Goal: Answer question/provide support: Share knowledge or assist other users

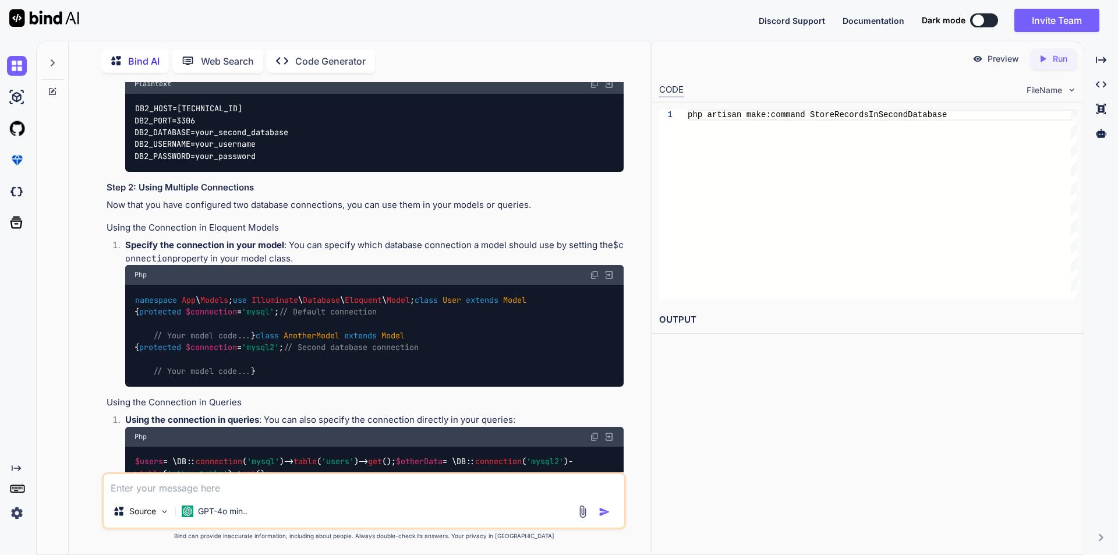
scroll to position [924, 0]
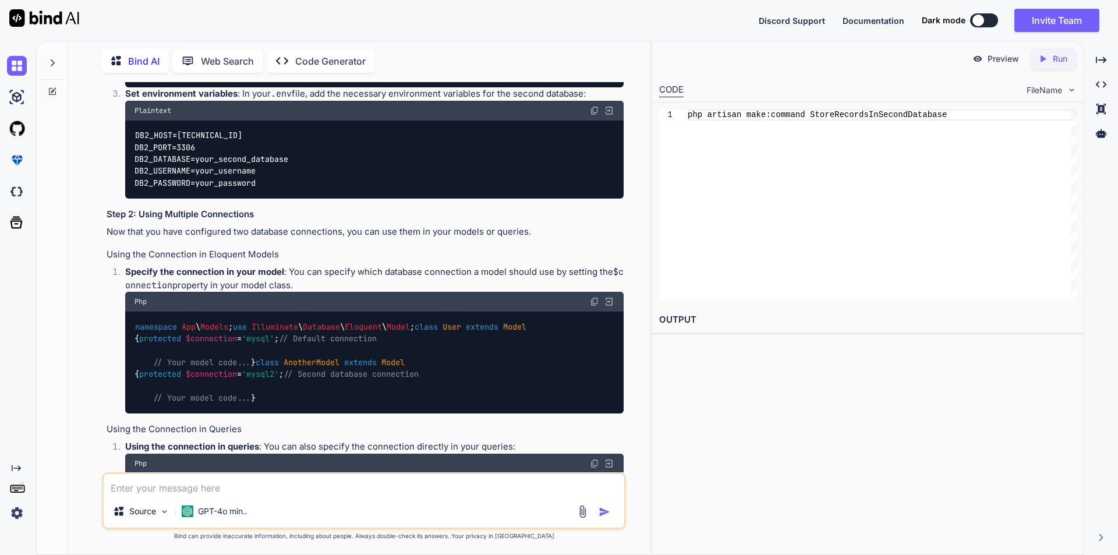
drag, startPoint x: 154, startPoint y: 130, endPoint x: 179, endPoint y: 288, distance: 159.3
click at [179, 87] on div "'connections' => [ 'mysql' => [ 'driver' => 'mysql' , 'host' => env ( 'DB_HOST'…" at bounding box center [374, 0] width 499 height 173
copy code "'mysql2' => [ 'driver' => 'mysql' , 'host' => env ( 'DB2_HOST' , '[TECHNICAL_ID…"
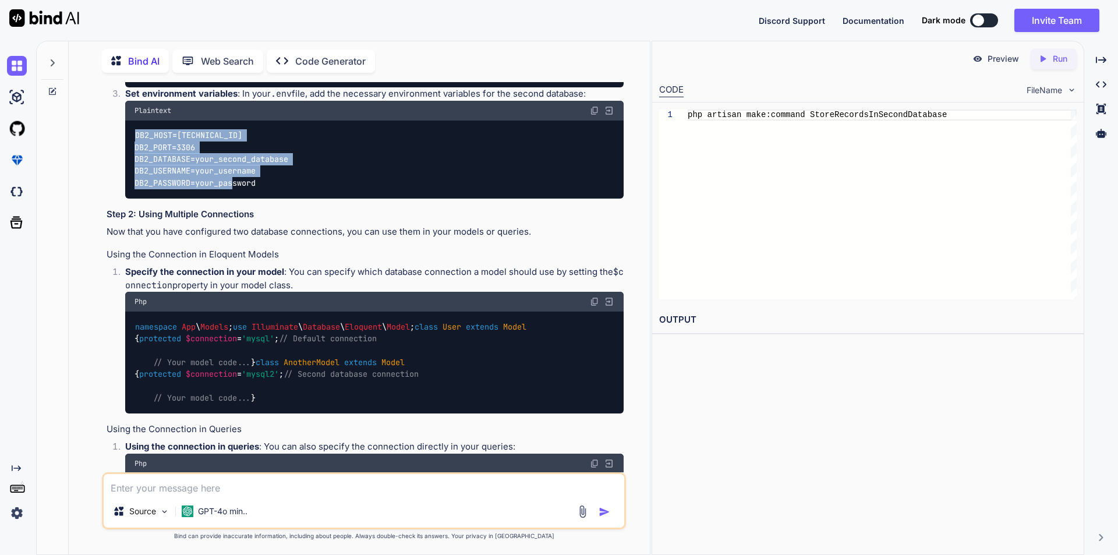
drag, startPoint x: 136, startPoint y: 372, endPoint x: 275, endPoint y: 416, distance: 145.3
click at [275, 199] on div "DB2_HOST=[TECHNICAL_ID] DB2_PORT=3306 DB2_DATABASE=your_second_database DB2_USE…" at bounding box center [374, 160] width 499 height 78
copy code "DB2_HOST=[TECHNICAL_ID] DB2_PORT=3306 DB2_DATABASE=your_second_database DB2_USE…"
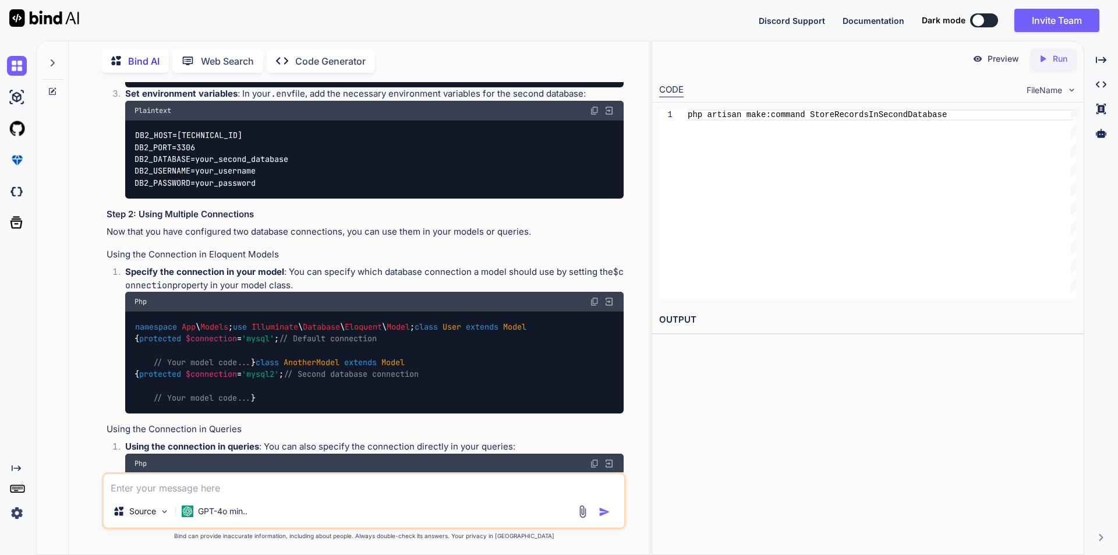
click at [175, 482] on textarea at bounding box center [364, 484] width 521 height 21
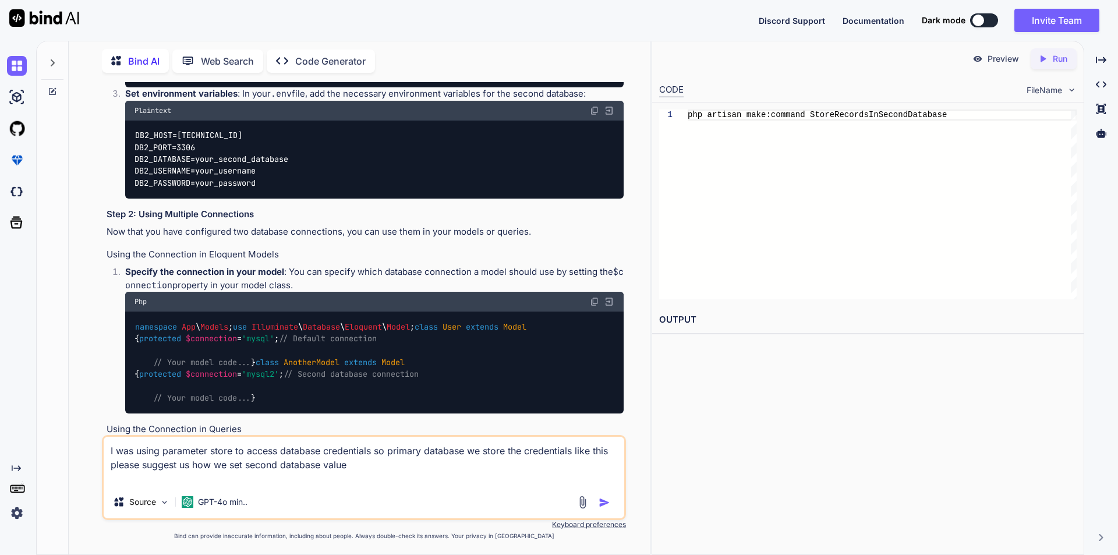
paste textarea "config([ '[DOMAIN_NAME]' => $dbHost, 'database.connections.mysql.database' => $…"
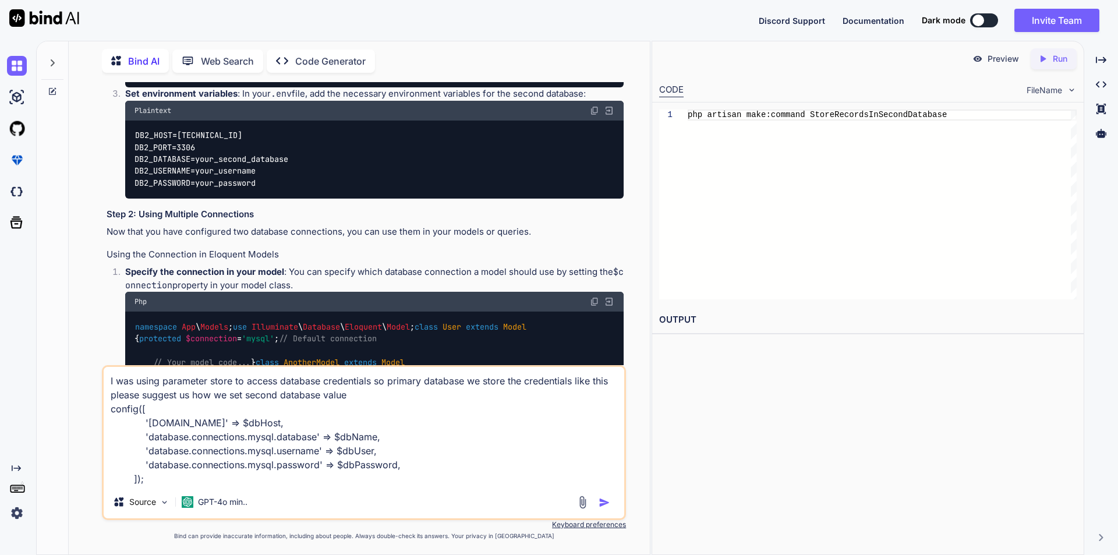
type textarea "I was using parameter store to access database credentials so primary database …"
click at [606, 503] on img "button" at bounding box center [605, 503] width 12 height 12
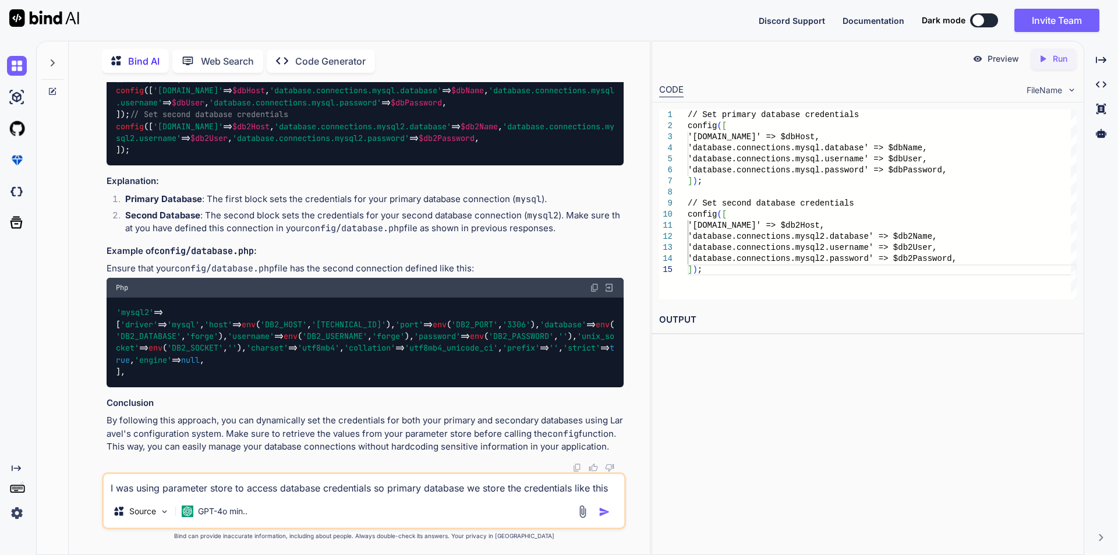
scroll to position [3517, 0]
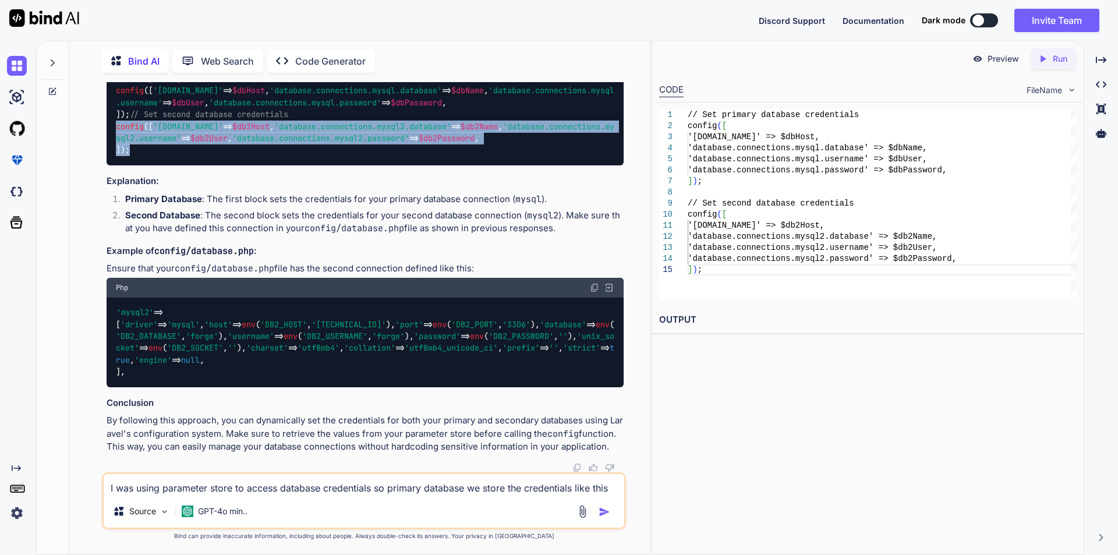
drag, startPoint x: 116, startPoint y: 228, endPoint x: 137, endPoint y: 293, distance: 67.8
click at [137, 165] on div "// Set primary database credentials config ([ '[DOMAIN_NAME]' => $dbHost , 'dat…" at bounding box center [365, 114] width 517 height 102
copy code "config ([ '[DOMAIN_NAME]' => $db2Host , 'database.connections.mysql2.database' …"
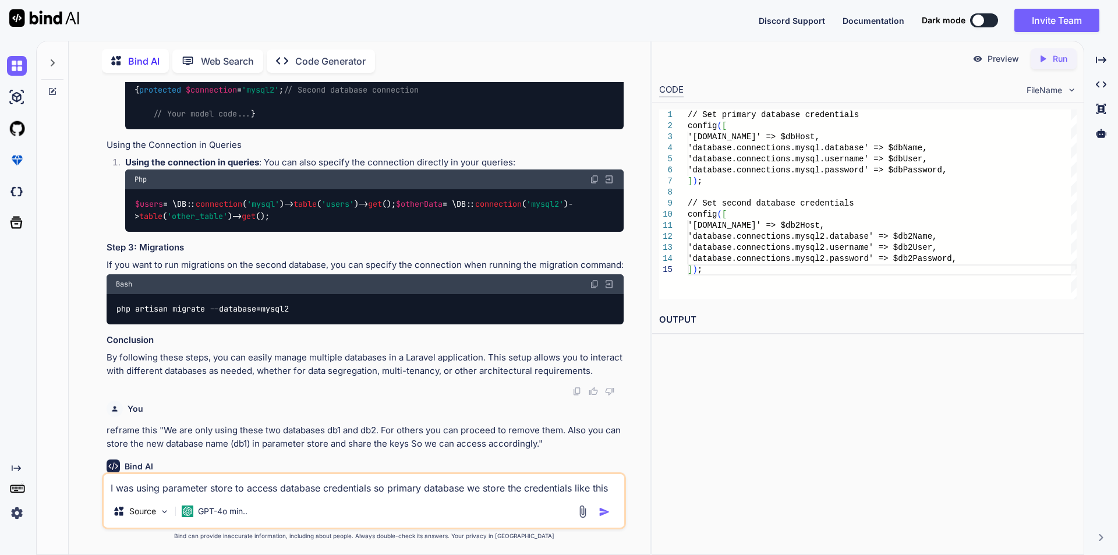
scroll to position [1188, 0]
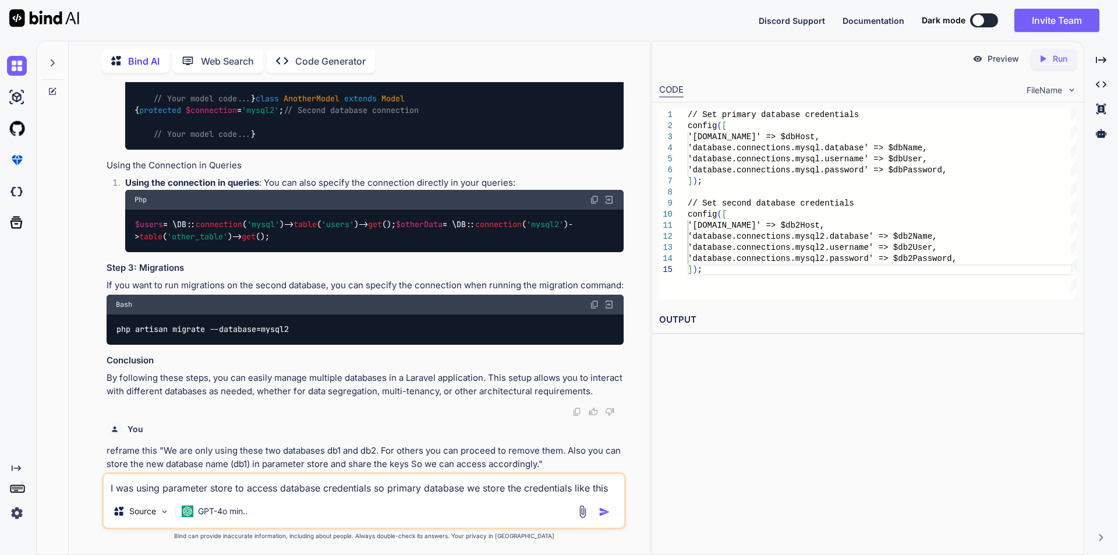
click at [152, 140] on code "namespace App \ Models ; use Illuminate \ Database \ Eloquent \ Model ; class U…" at bounding box center [331, 98] width 392 height 83
drag, startPoint x: 153, startPoint y: 454, endPoint x: 308, endPoint y: 455, distance: 154.9
click at [308, 140] on code "namespace App \ Models ; use Illuminate \ Database \ Eloquent \ Model ; class U…" at bounding box center [331, 98] width 392 height 83
copy code "protected $connection = 'mysql2' ;"
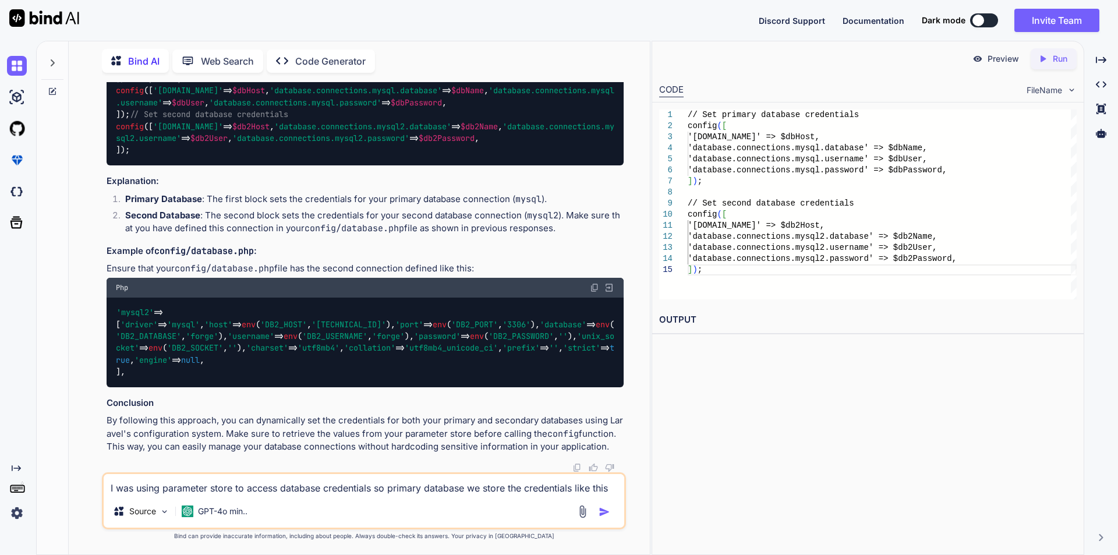
scroll to position [3750, 0]
click at [227, 492] on textarea "I was using parameter store to access database credentials so primary database …" at bounding box center [364, 484] width 521 height 21
type textarea "need to check second database connection is connect or not to the model without…"
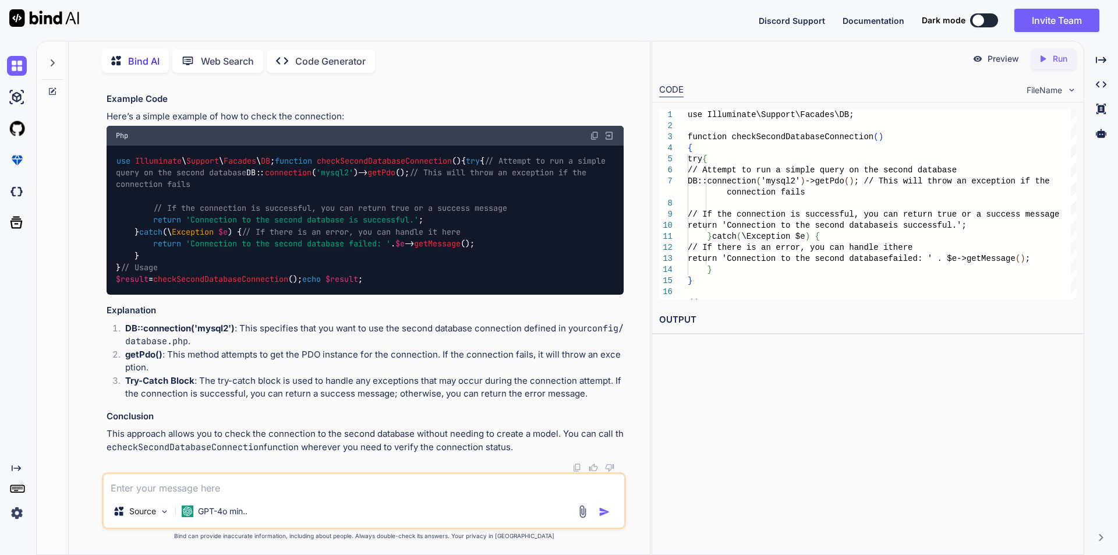
scroll to position [4384, 0]
click at [198, 486] on textarea at bounding box center [364, 484] width 521 height 21
type textarea "where we put this code"
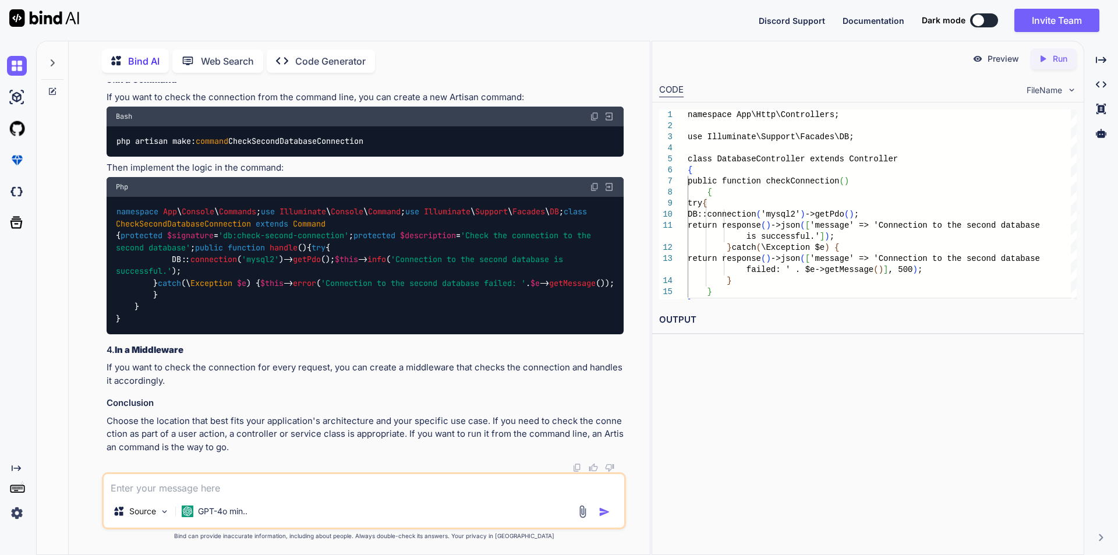
scroll to position [4857, 0]
drag, startPoint x: 117, startPoint y: 211, endPoint x: 305, endPoint y: 212, distance: 188.1
copy code "use Illuminate \ Support \ Facades \ DB ;"
drag, startPoint x: 154, startPoint y: 284, endPoint x: 172, endPoint y: 351, distance: 69.2
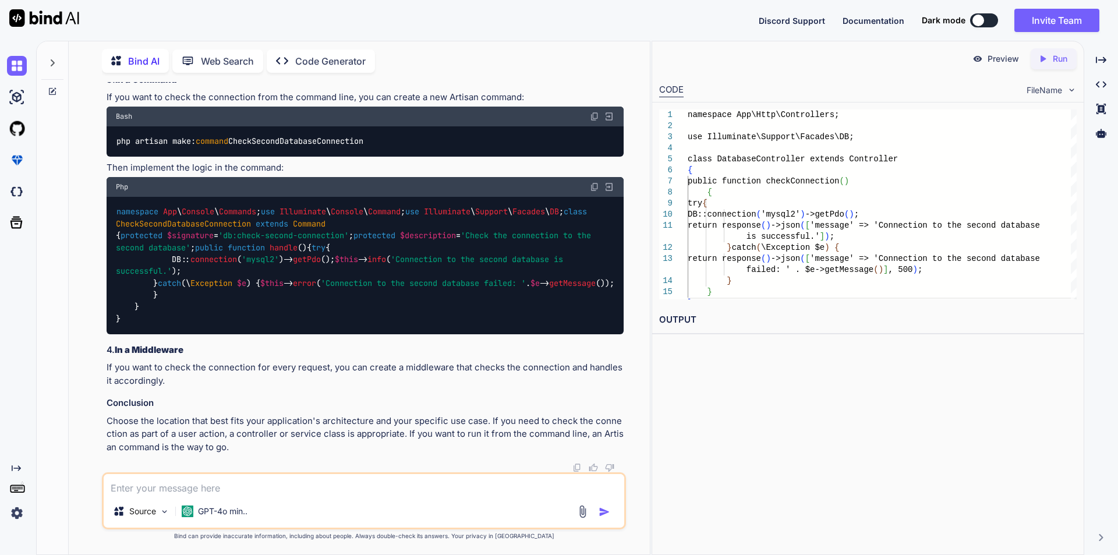
copy code "try { DB:: connection ( 'mysql2' )-> getPdo (); return response ()-> json ([ 'm…"
drag, startPoint x: 116, startPoint y: 212, endPoint x: 288, endPoint y: 215, distance: 171.8
copy code "use Illuminate \ Support \ Facades \ DB ;"
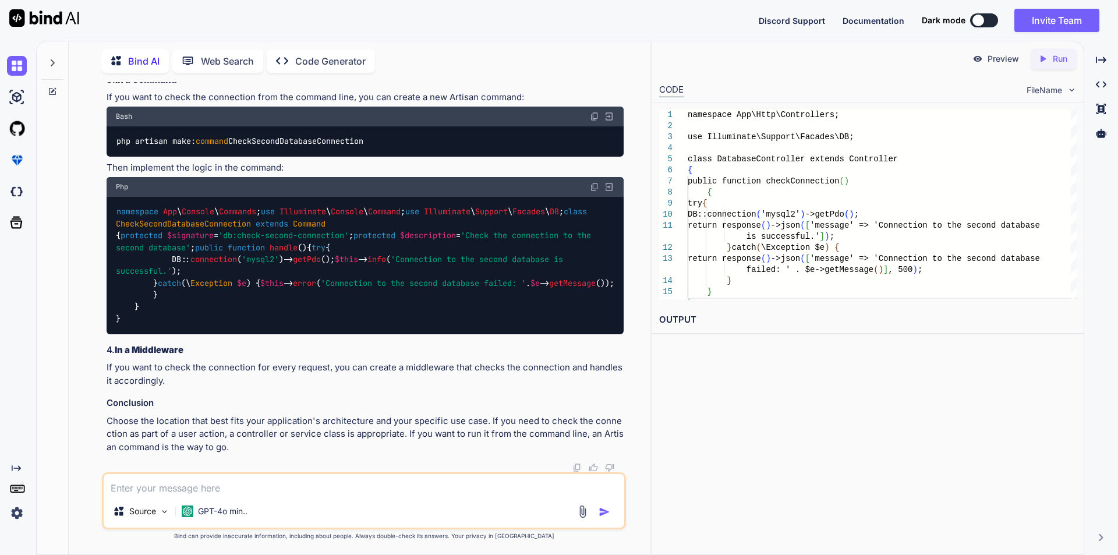
scroll to position [5606, 0]
click at [258, 486] on textarea at bounding box center [364, 484] width 521 height 21
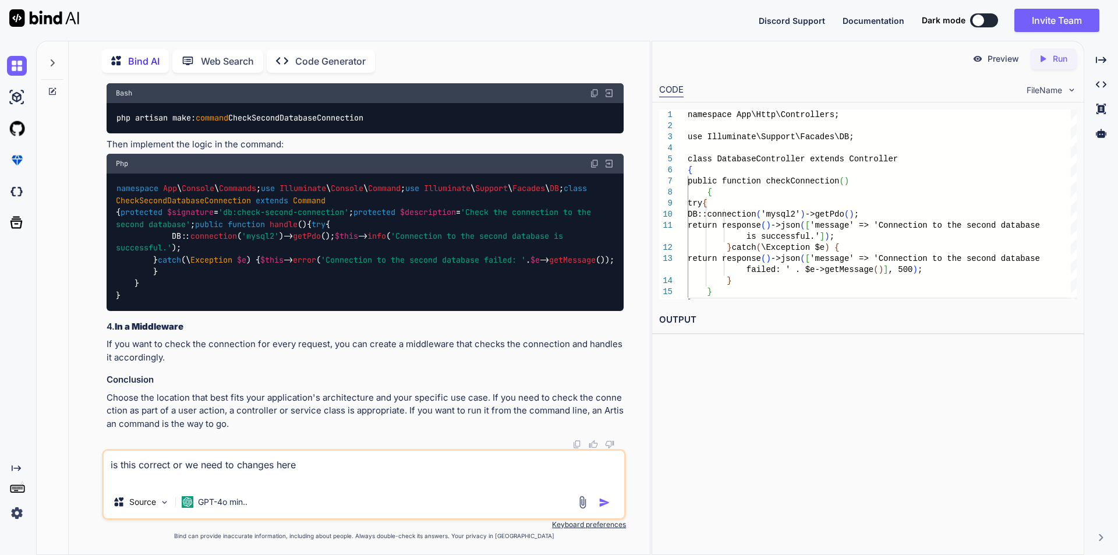
paste textarea "public function import() { // List objects in the specified bucket $result = $t…"
type textarea "is this correct or we need to changes here public function import() { // List o…"
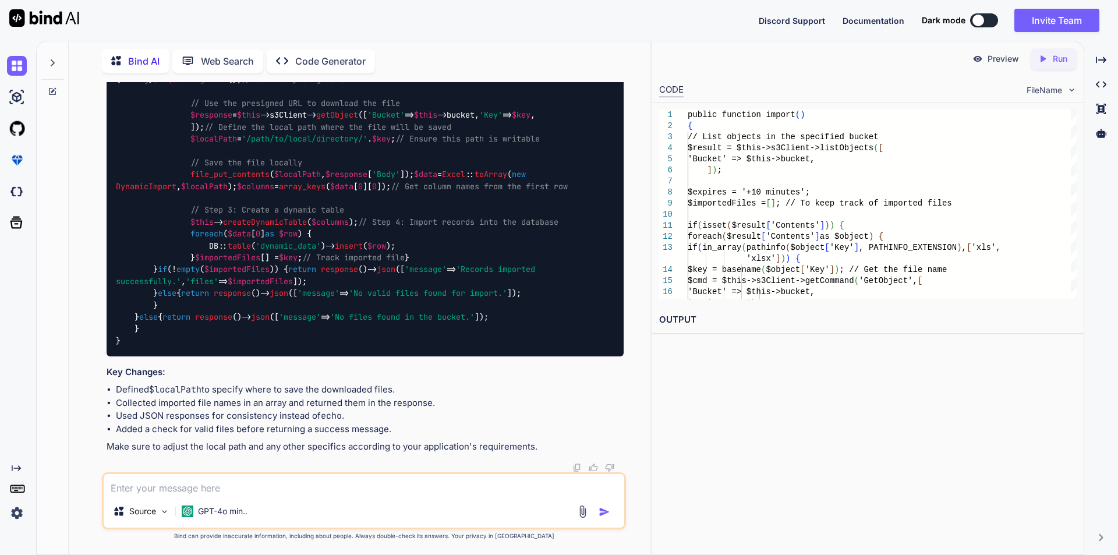
scroll to position [6997, 0]
click at [246, 485] on textarea at bounding box center [364, 484] width 521 height 21
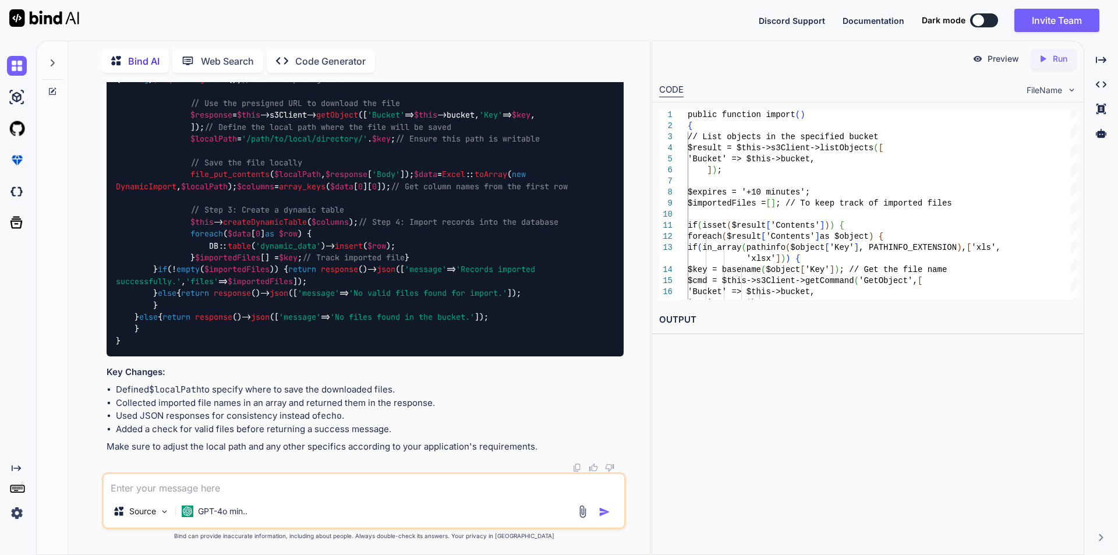
scroll to position [6997, 0]
click at [243, 486] on textarea at bounding box center [364, 484] width 521 height 21
type textarea "we need to add functionality for once file imported its move to new folder arch…"
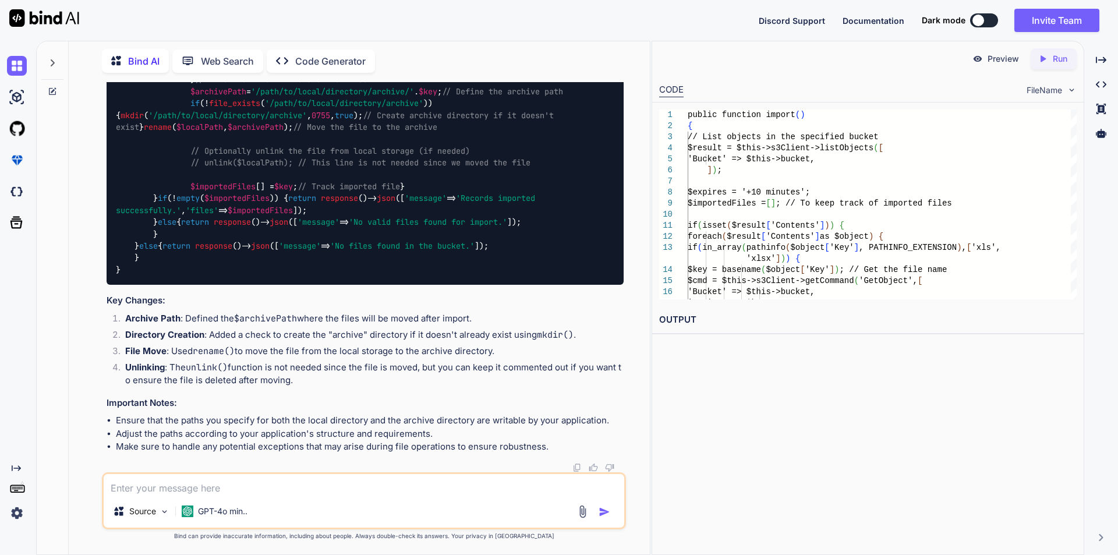
scroll to position [7935, 0]
drag, startPoint x: 190, startPoint y: 265, endPoint x: 235, endPoint y: 311, distance: 64.7
click at [235, 285] on div "public function import ( ) { // List objects in the specified bucket $result = …" at bounding box center [365, 26] width 517 height 517
copy code "$archivePath = '/path/to/local/directory/archive/' . $key ; // Define the archi…"
click at [193, 487] on textarea at bounding box center [364, 484] width 521 height 21
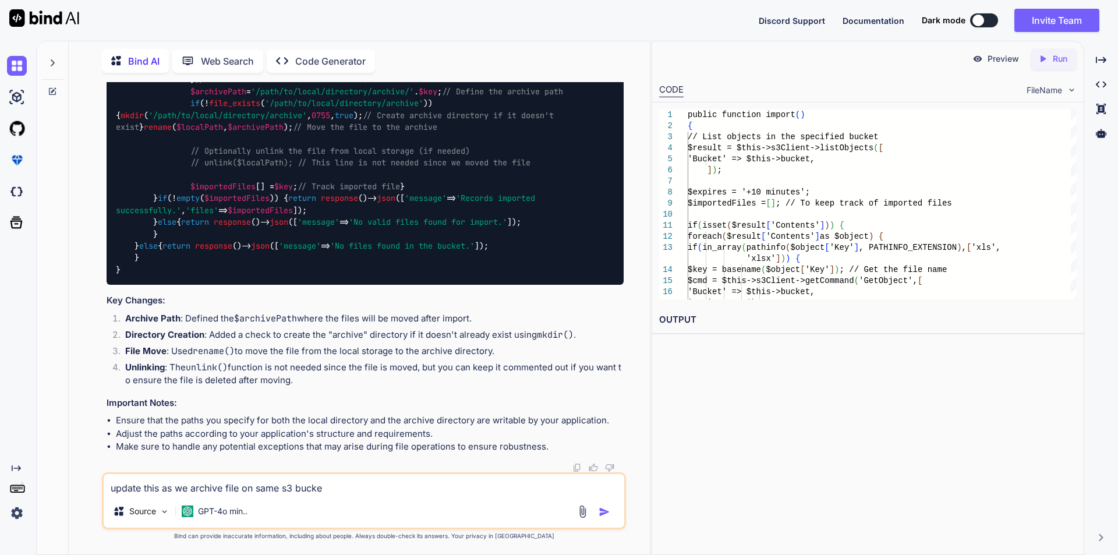
type textarea "update this as we archive file on same s3 bucket"
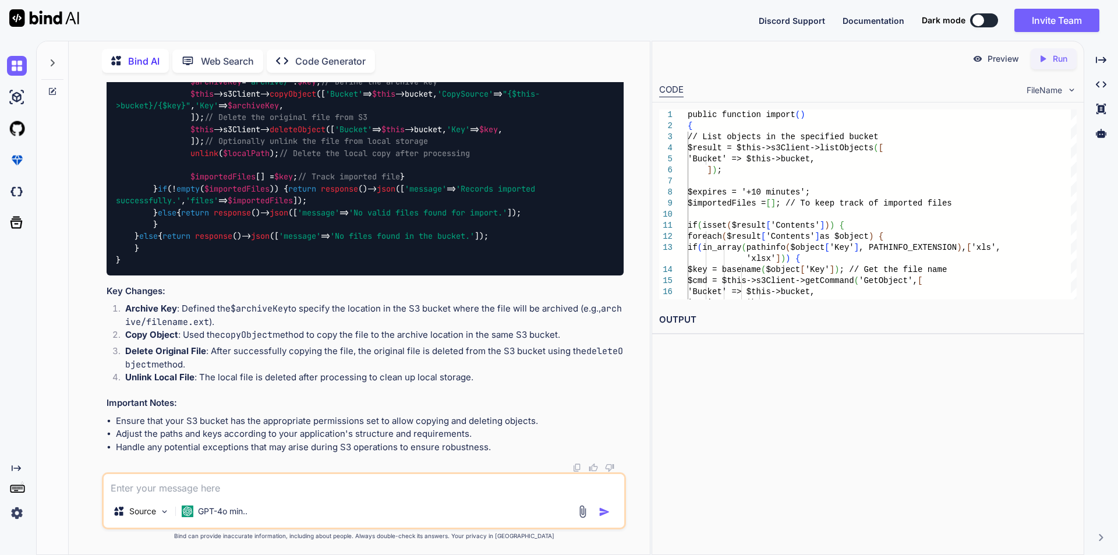
scroll to position [8736, 0]
drag, startPoint x: 115, startPoint y: 125, endPoint x: 259, endPoint y: 430, distance: 337.1
click at [259, 275] on div "public function import ( ) { // List objects in the specified bucket $result = …" at bounding box center [365, 16] width 517 height 517
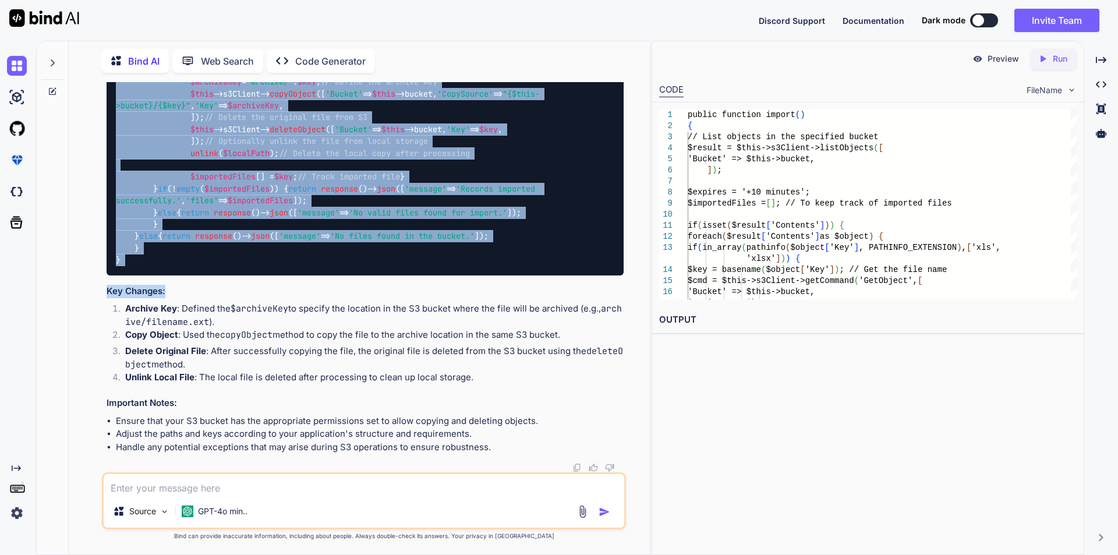
scroll to position [9317, 0]
copy code "{ // List objects in the specified bucket $result = $this ->s3Client-> listObje…"
